Goal: Task Accomplishment & Management: Use online tool/utility

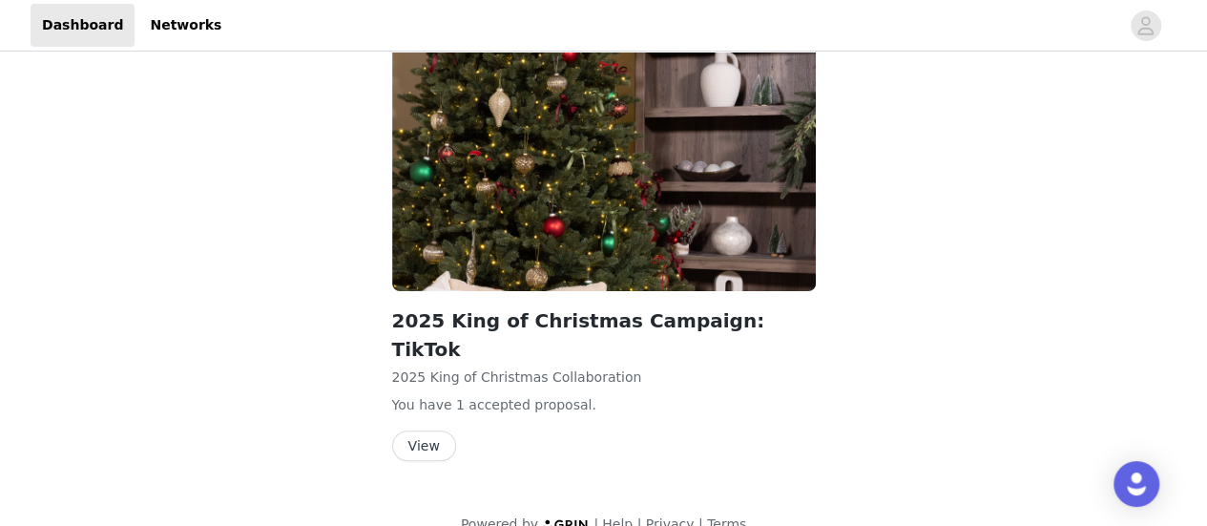
scroll to position [107, 0]
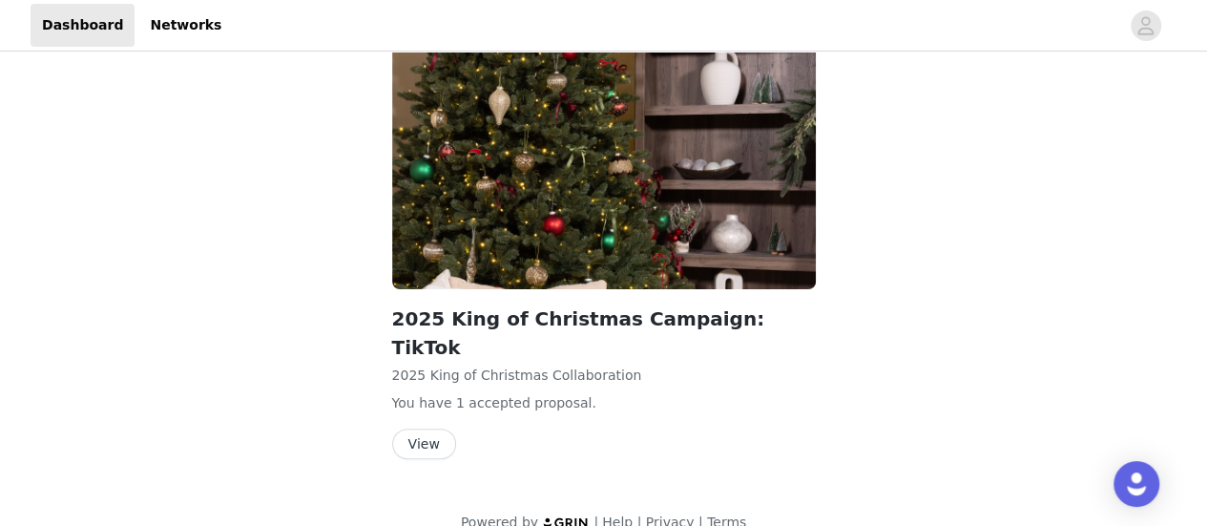
click at [437, 428] on button "View" at bounding box center [424, 443] width 64 height 31
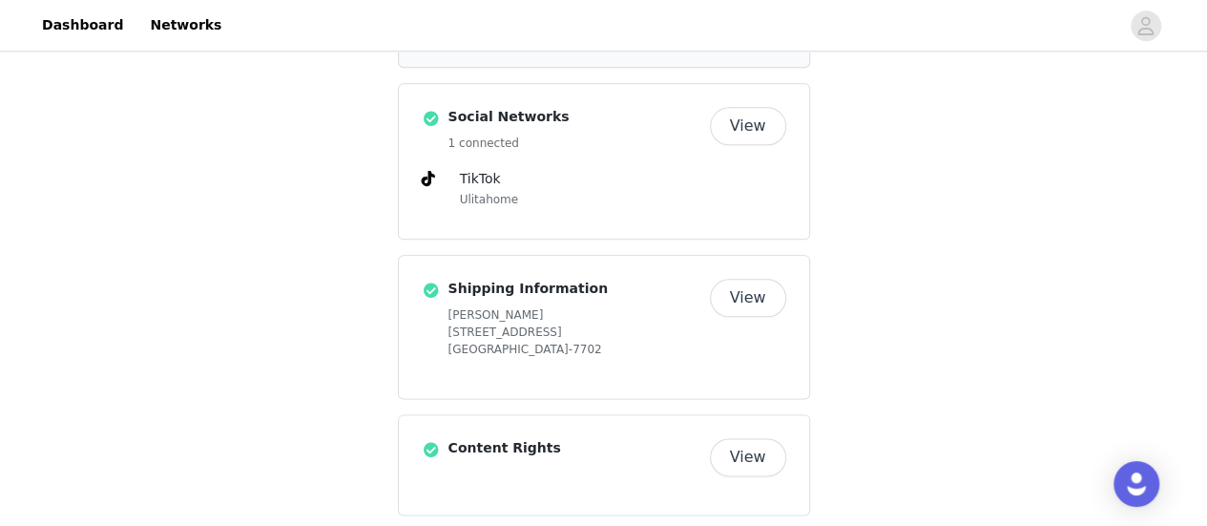
scroll to position [1017, 0]
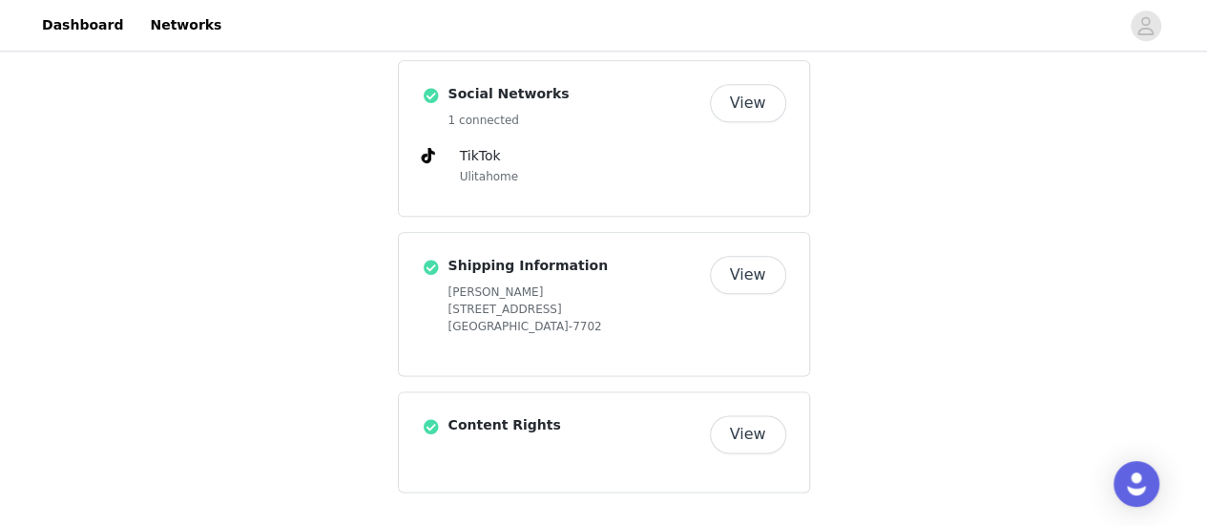
click at [732, 438] on button "View" at bounding box center [748, 434] width 76 height 38
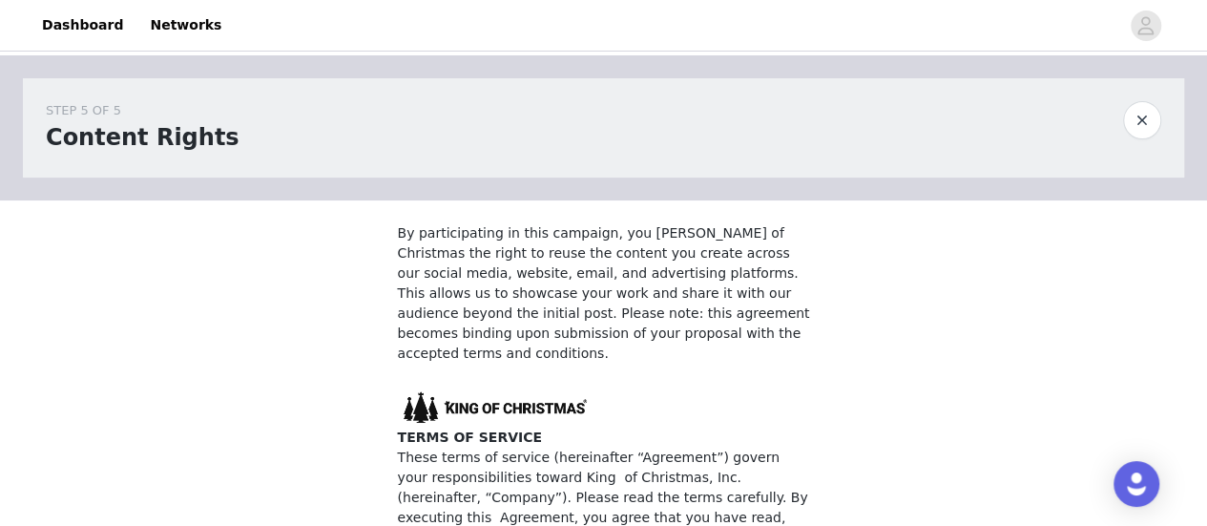
click at [1151, 119] on button "button" at bounding box center [1142, 120] width 38 height 38
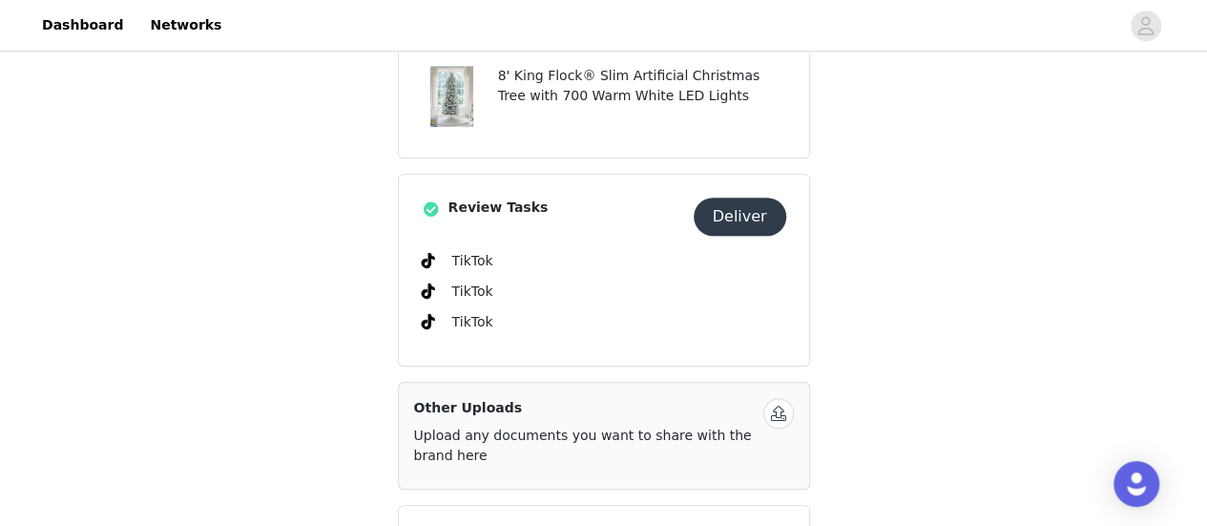
scroll to position [477, 0]
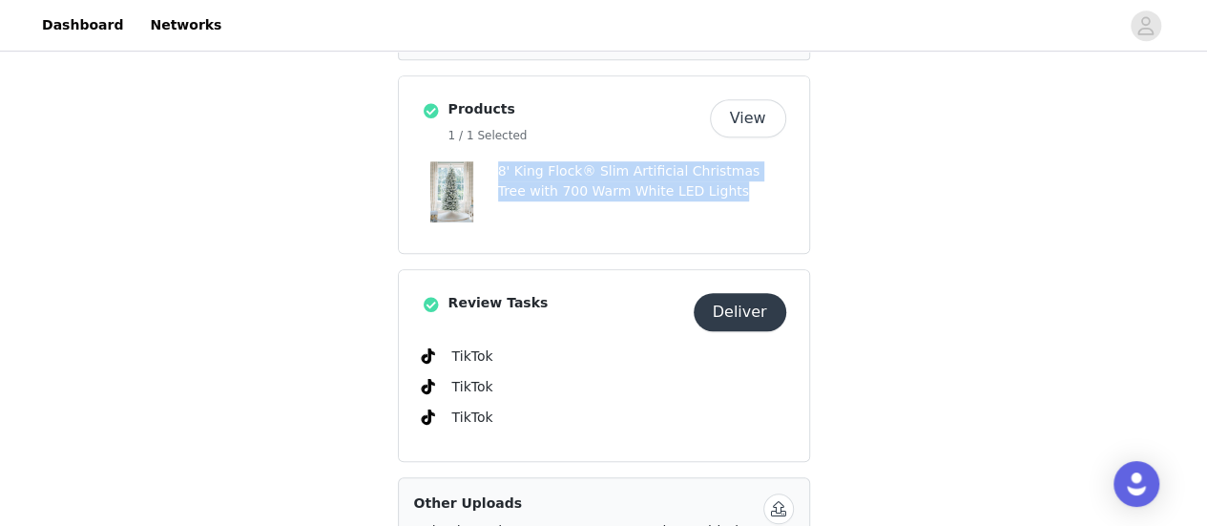
drag, startPoint x: 664, startPoint y: 186, endPoint x: 490, endPoint y: 173, distance: 174.1
click at [490, 173] on div "8' King Flock® Slim Artificial Christmas Tree with 700 Warm White LED Lights" at bounding box center [604, 191] width 364 height 61
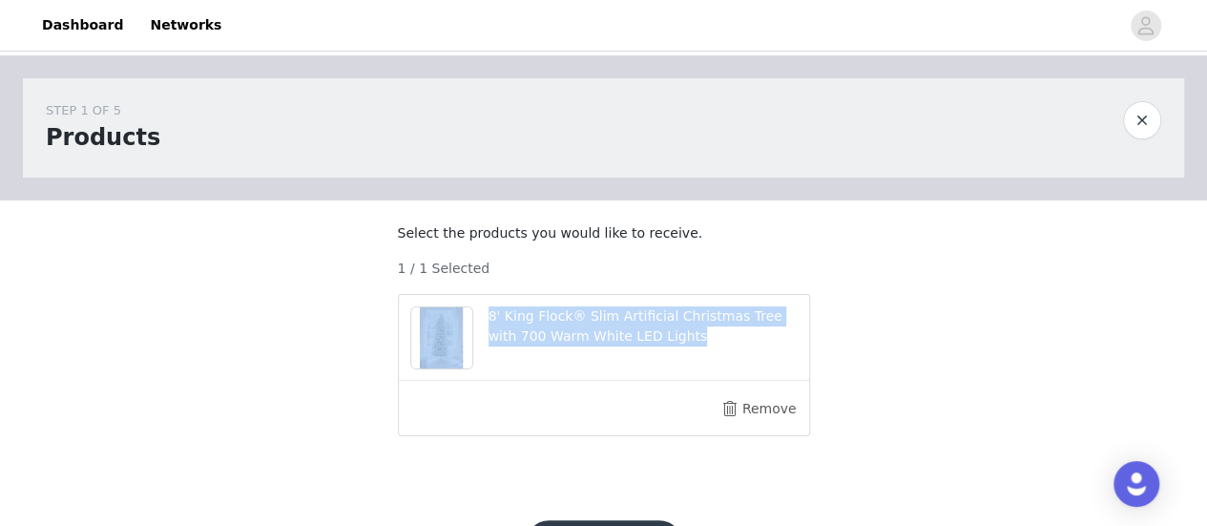
drag, startPoint x: 658, startPoint y: 358, endPoint x: 486, endPoint y: 333, distance: 173.5
click at [486, 333] on div "8' King Flock® Slim Artificial Christmas Tree with 700 Warm White LED Lights" at bounding box center [604, 338] width 410 height 86
copy div "8' King Flock® Slim Artificial Christmas Tree with 700 Warm White LED Lights"
click at [1143, 130] on button "button" at bounding box center [1142, 120] width 38 height 38
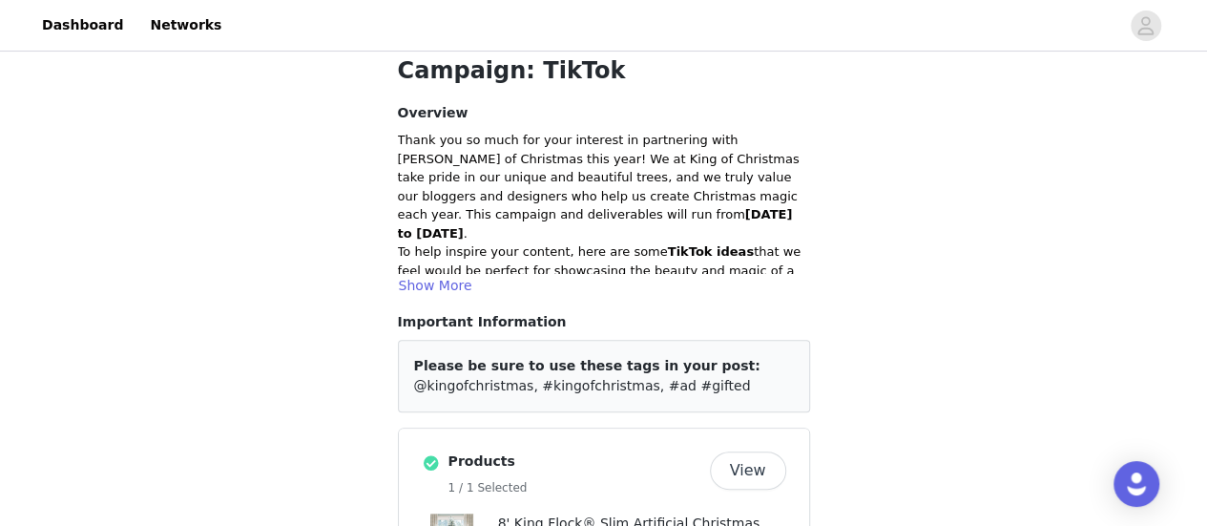
scroll to position [95, 0]
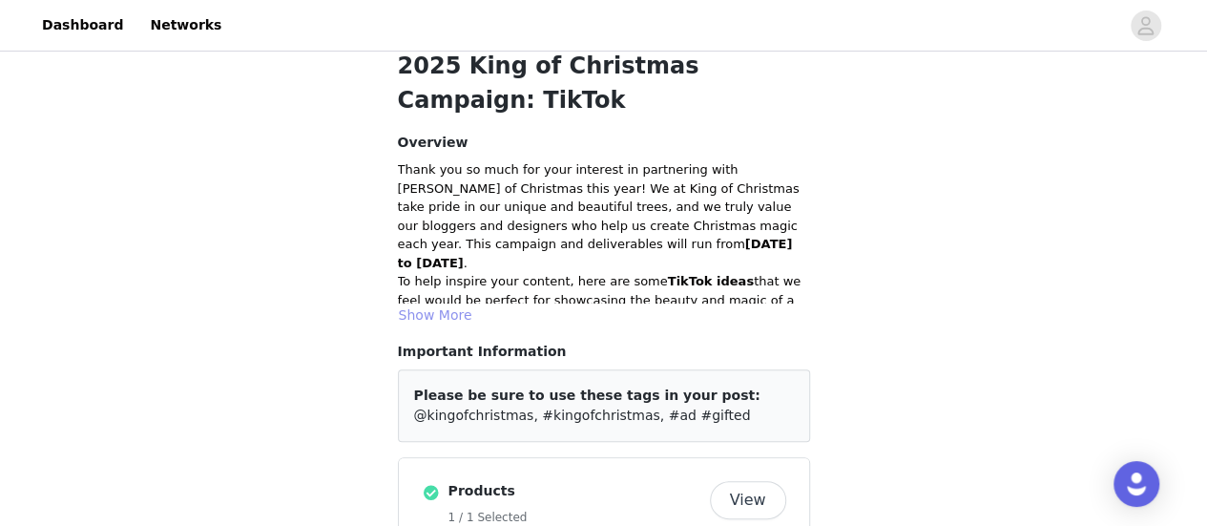
click at [432, 313] on button "Show More" at bounding box center [435, 314] width 75 height 23
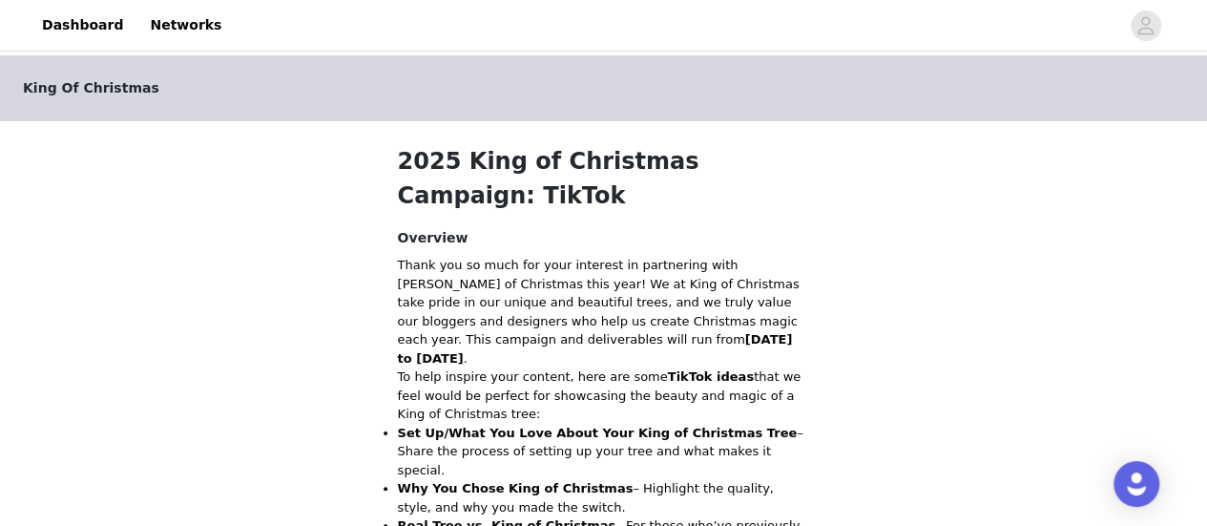
scroll to position [0, 0]
click at [166, 26] on link "Networks" at bounding box center [185, 25] width 94 height 43
